Goal: Navigation & Orientation: Go to known website

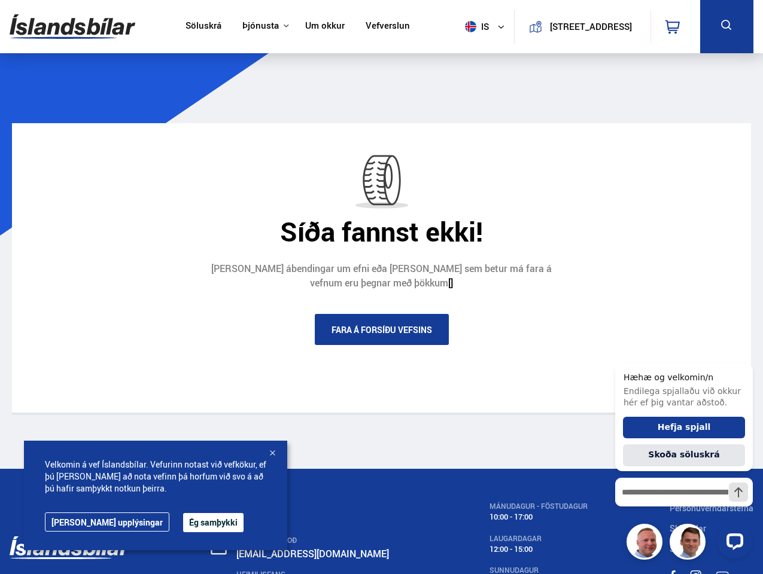
click at [72, 26] on img at bounding box center [73, 26] width 126 height 39
click at [473, 26] on span "is" at bounding box center [475, 26] width 30 height 11
click at [675, 26] on icon at bounding box center [672, 27] width 14 height 14
click at [726, 26] on icon at bounding box center [726, 25] width 15 height 15
click at [183, 523] on button "Ég samþykki" at bounding box center [213, 522] width 60 height 19
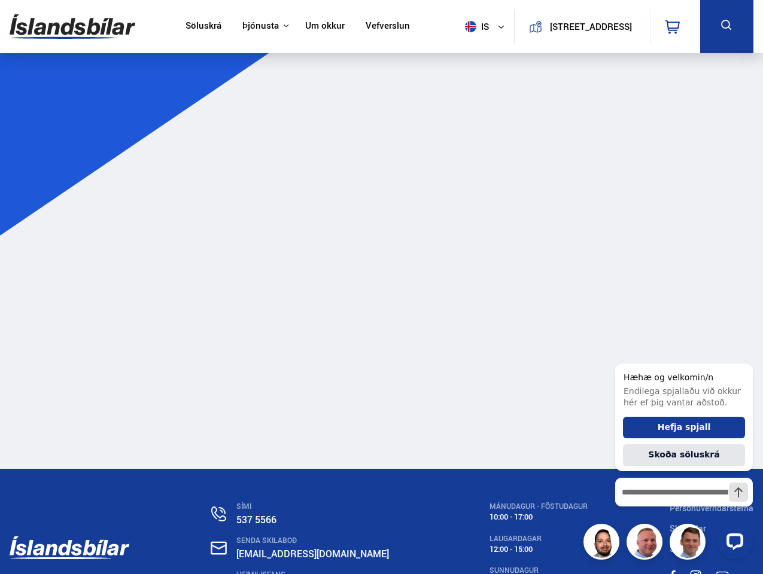
click at [272, 454] on main at bounding box center [381, 268] width 763 height 402
